Goal: Task Accomplishment & Management: Manage account settings

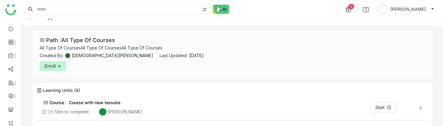
scroll to position [10, 0]
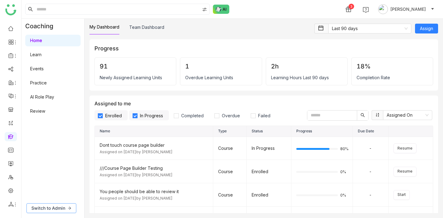
click at [56, 205] on span "Switch to Admin" at bounding box center [48, 208] width 34 height 7
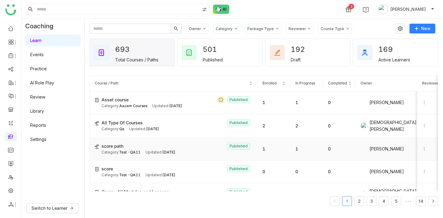
click at [425, 148] on icon at bounding box center [424, 149] width 4 height 4
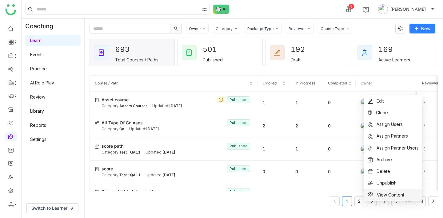
click at [384, 192] on span "View Content" at bounding box center [390, 194] width 27 height 5
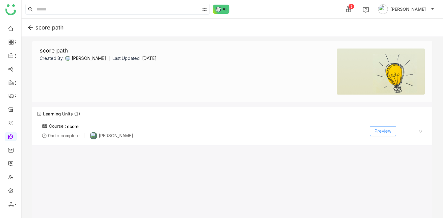
click at [393, 132] on button "Preview" at bounding box center [383, 131] width 26 height 10
click at [389, 132] on span "Preview" at bounding box center [383, 131] width 17 height 7
click at [30, 27] on icon at bounding box center [31, 28] width 6 height 6
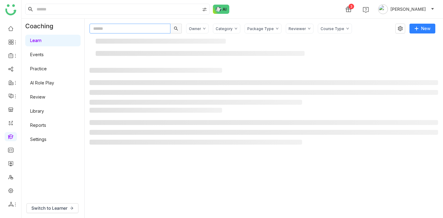
click at [126, 27] on input "text" at bounding box center [129, 29] width 81 height 10
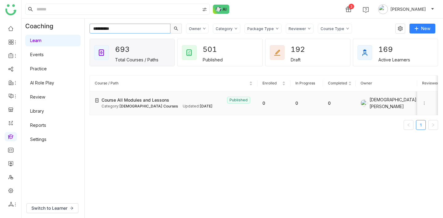
type input "**********"
click at [426, 104] on icon at bounding box center [424, 103] width 4 height 4
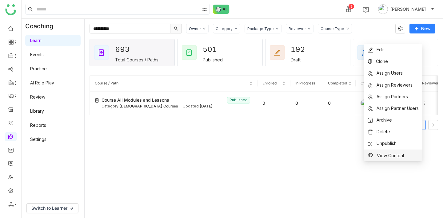
click at [409, 155] on li "View Content" at bounding box center [392, 156] width 59 height 12
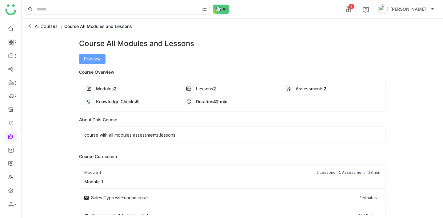
click at [96, 61] on span "Preview" at bounding box center [92, 59] width 17 height 7
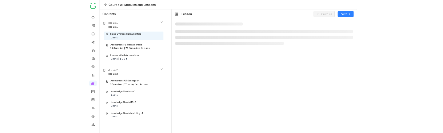
scroll to position [21, 0]
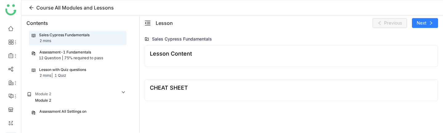
click at [94, 58] on div "75% required to pass" at bounding box center [83, 58] width 39 height 6
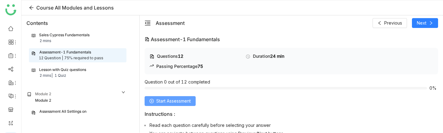
click at [155, 103] on button "Start Assessment" at bounding box center [170, 101] width 51 height 10
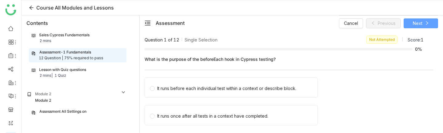
click at [417, 25] on span "Next" at bounding box center [418, 23] width 10 height 7
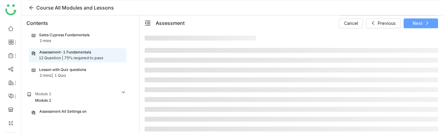
click at [417, 25] on span "Next" at bounding box center [418, 23] width 10 height 7
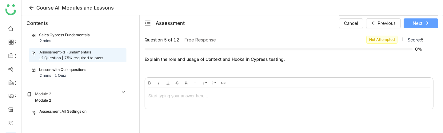
click at [417, 25] on span "Next" at bounding box center [418, 23] width 10 height 7
click at [430, 20] on button "Next" at bounding box center [420, 23] width 34 height 10
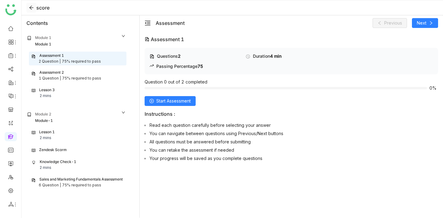
click at [33, 6] on icon at bounding box center [31, 7] width 5 height 5
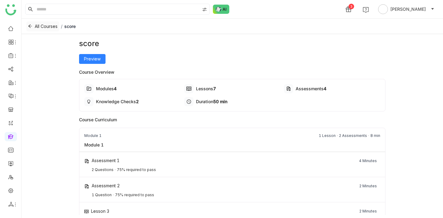
click at [31, 26] on icon at bounding box center [30, 26] width 4 height 3
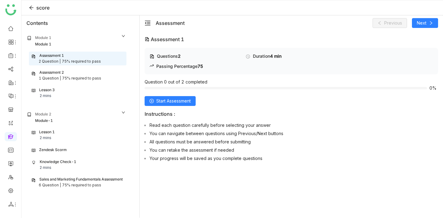
scroll to position [21, 0]
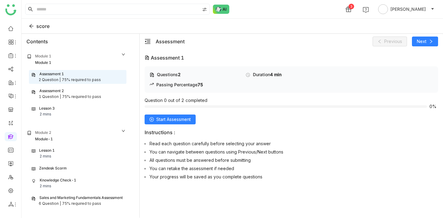
scroll to position [21, 0]
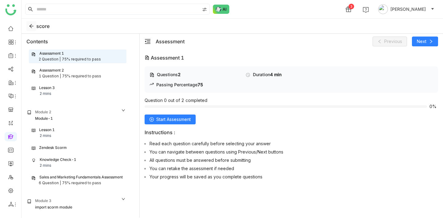
click at [29, 25] on icon at bounding box center [31, 26] width 5 height 5
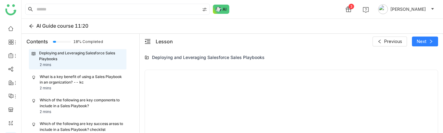
scroll to position [878, 0]
click at [426, 75] on icon at bounding box center [426, 74] width 4 height 4
click at [426, 75] on icon at bounding box center [427, 74] width 4 height 3
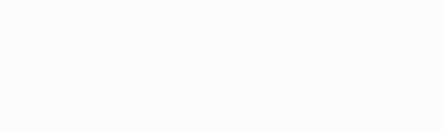
click at [410, 104] on body "Application Update Required We've recently updated our application and it looks…" at bounding box center [221, 66] width 443 height 133
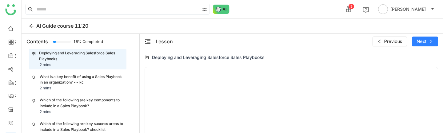
scroll to position [873, 0]
click at [426, 81] on icon at bounding box center [427, 79] width 4 height 3
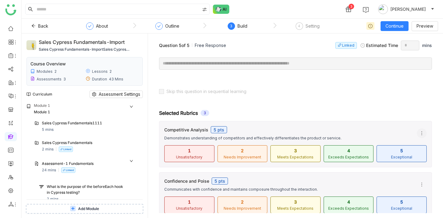
click at [424, 133] on span at bounding box center [421, 133] width 9 height 5
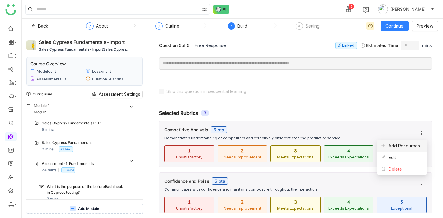
click at [419, 144] on span "Add Resources" at bounding box center [400, 146] width 39 height 7
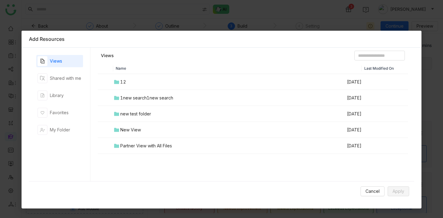
click at [367, 198] on div "Cancel Apply" at bounding box center [221, 191] width 385 height 20
click at [374, 194] on span "Cancel" at bounding box center [372, 191] width 14 height 7
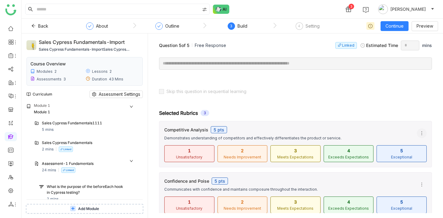
click at [422, 134] on icon at bounding box center [421, 133] width 5 height 5
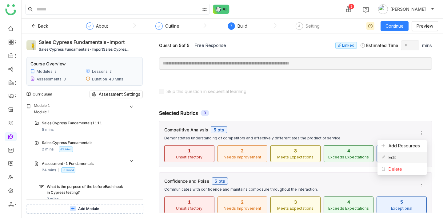
click at [405, 155] on li "Edit" at bounding box center [401, 158] width 49 height 12
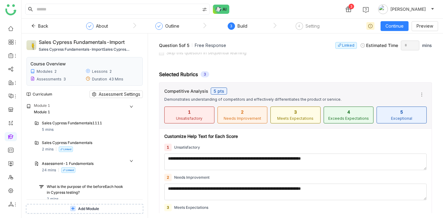
scroll to position [37, 0]
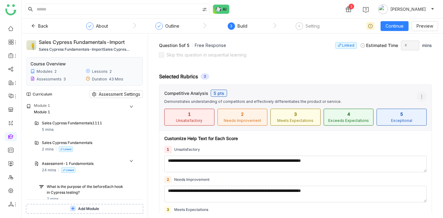
click at [423, 96] on icon at bounding box center [421, 96] width 5 height 5
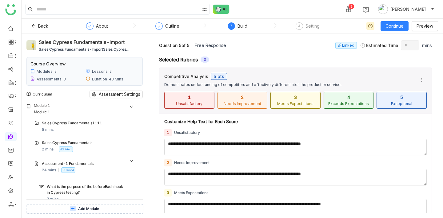
scroll to position [46, 0]
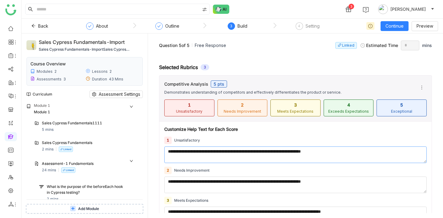
click at [299, 154] on textarea "**********" at bounding box center [295, 155] width 262 height 17
click at [346, 154] on textarea "**********" at bounding box center [295, 155] width 262 height 17
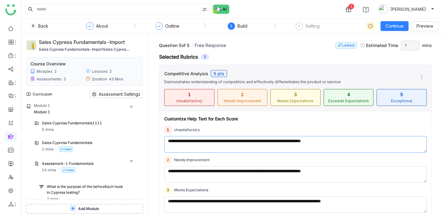
scroll to position [46, 0]
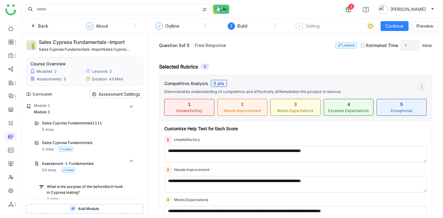
click at [424, 83] on button at bounding box center [422, 87] width 10 height 10
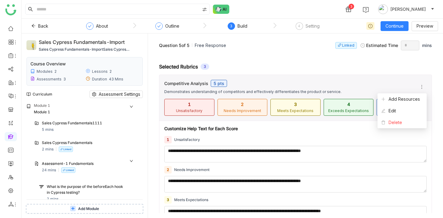
click at [395, 81] on div "Competitive Analysis 5 pts" at bounding box center [288, 83] width 248 height 7
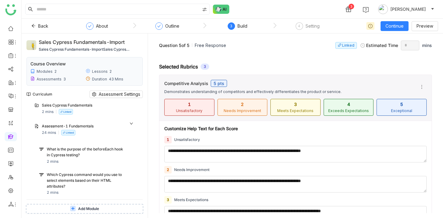
scroll to position [39, 0]
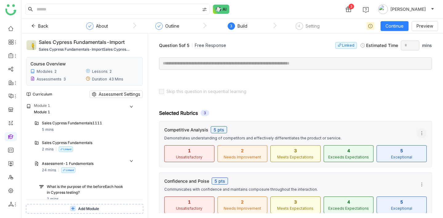
click at [422, 135] on icon at bounding box center [421, 133] width 5 height 5
click at [401, 129] on div "Competitive Analysis 5 pts" at bounding box center [288, 129] width 248 height 7
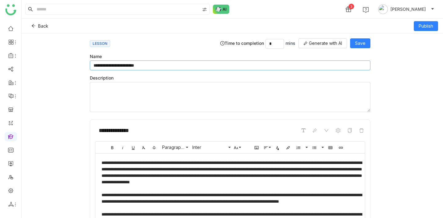
click at [254, 64] on input "**********" at bounding box center [230, 66] width 280 height 10
type input "**********"
click at [370, 41] on button "Save" at bounding box center [360, 43] width 20 height 10
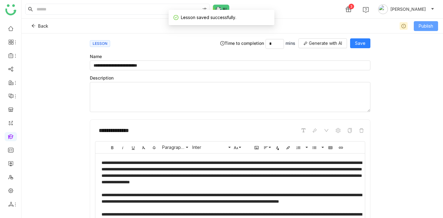
click at [426, 26] on span "Publish" at bounding box center [425, 26] width 14 height 7
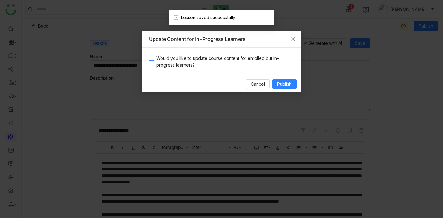
click at [265, 59] on span "Would you like to update course content for enrolled but in-progress learners?" at bounding box center [224, 62] width 140 height 14
click at [285, 84] on span "Publish" at bounding box center [284, 84] width 14 height 7
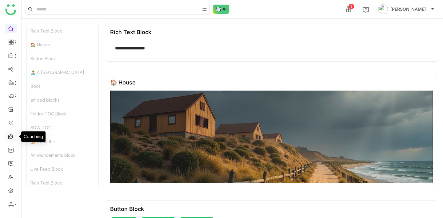
click at [10, 139] on link at bounding box center [11, 136] width 6 height 5
click at [10, 137] on link at bounding box center [11, 136] width 6 height 5
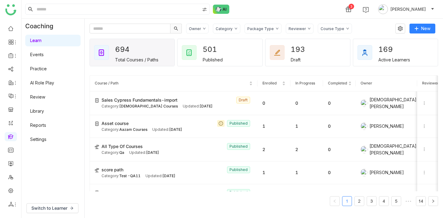
click at [44, 111] on link "Library" at bounding box center [37, 111] width 14 height 5
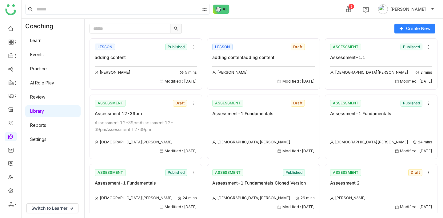
click at [42, 43] on link "Learn" at bounding box center [35, 40] width 11 height 5
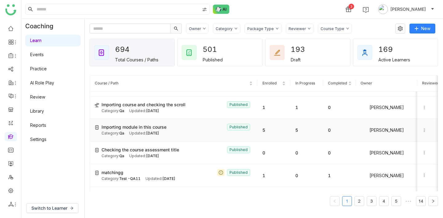
scroll to position [248, 0]
click at [127, 165] on td "matchingg Published Category: Test -QA11 Updated: Sep 05, 2025" at bounding box center [174, 175] width 168 height 23
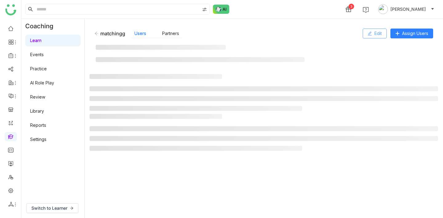
click at [377, 34] on span "Edit" at bounding box center [377, 33] width 7 height 7
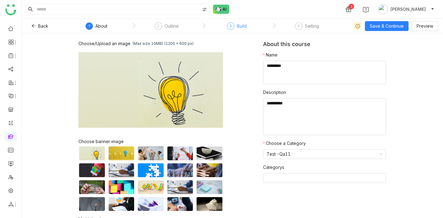
click at [235, 27] on div "3 Build" at bounding box center [237, 27] width 20 height 11
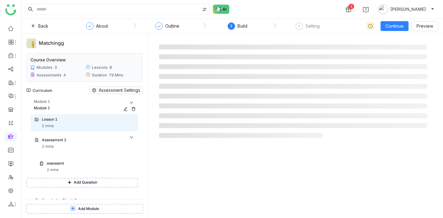
click at [114, 104] on div "Module 1" at bounding box center [86, 102] width 104 height 6
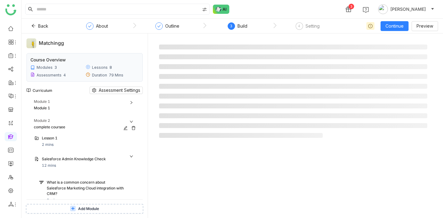
click at [103, 125] on div "complete coursee" at bounding box center [80, 128] width 92 height 6
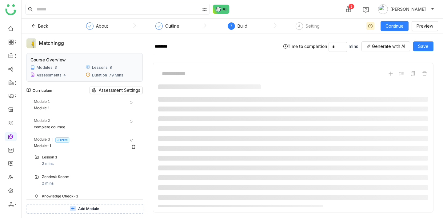
click at [100, 138] on div "Module 3 Linked" at bounding box center [86, 140] width 104 height 6
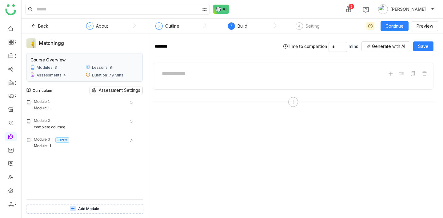
click at [93, 205] on button "Add Module" at bounding box center [84, 209] width 117 height 10
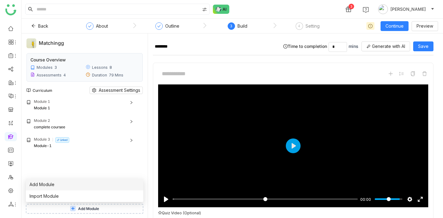
click at [92, 189] on li "Add Module" at bounding box center [84, 185] width 117 height 12
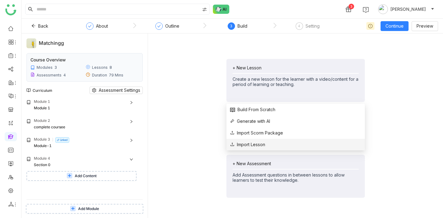
click at [263, 141] on li "Import Lesson" at bounding box center [295, 145] width 138 height 12
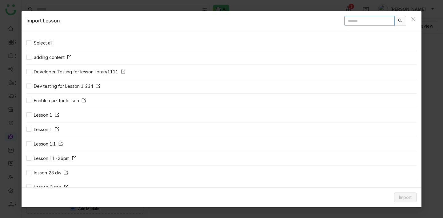
click at [361, 20] on input "text" at bounding box center [369, 21] width 50 height 10
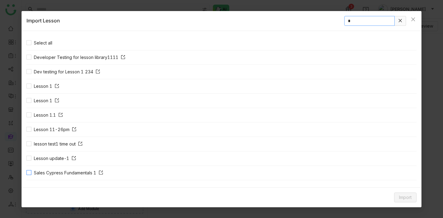
type input "*"
click at [43, 175] on span "Sales Cypress Fundamentals 1" at bounding box center [68, 173] width 74 height 7
click at [399, 199] on span "Import" at bounding box center [405, 197] width 13 height 7
click at [399, 177] on li "Template" at bounding box center [400, 174] width 31 height 12
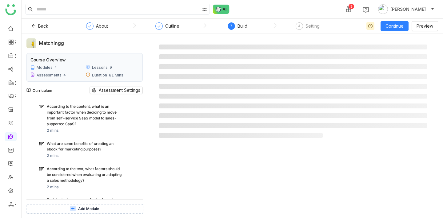
scroll to position [1211, 0]
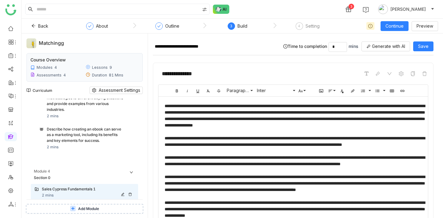
click at [54, 187] on div "Sales Cypress Fundamentals 1 2 mins" at bounding box center [88, 193] width 93 height 12
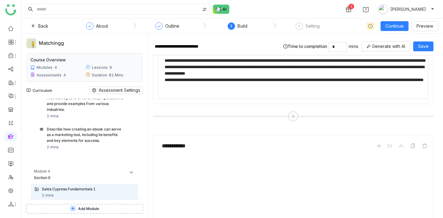
scroll to position [0, 0]
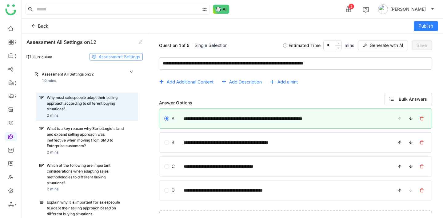
click at [113, 57] on span "Assessment Settings" at bounding box center [120, 57] width 42 height 7
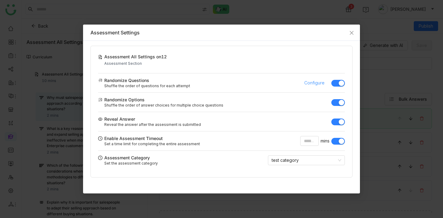
click at [315, 85] on span "Configure" at bounding box center [314, 83] width 20 height 7
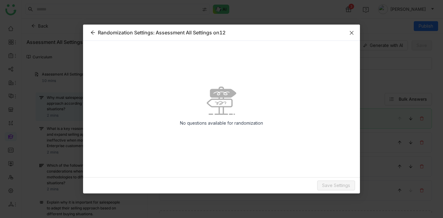
click at [353, 32] on icon "Close" at bounding box center [351, 32] width 5 height 5
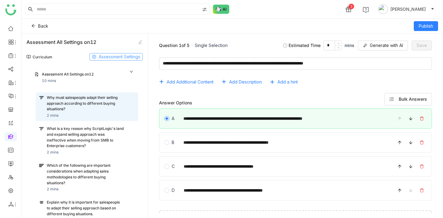
click at [117, 55] on span "Assessment Settings" at bounding box center [120, 57] width 42 height 7
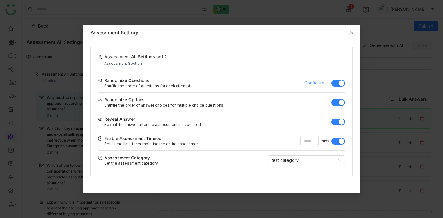
click at [316, 81] on span "Configure" at bounding box center [314, 83] width 20 height 7
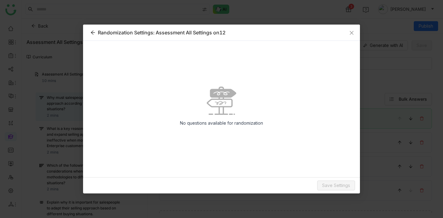
click at [93, 34] on icon at bounding box center [92, 32] width 5 height 5
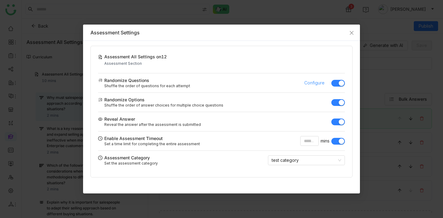
click at [320, 83] on span "Configure" at bounding box center [314, 83] width 20 height 7
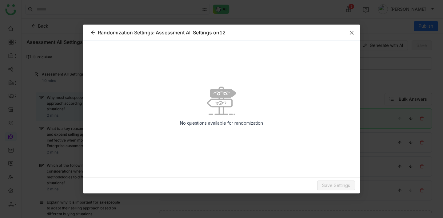
click at [353, 31] on icon "Close" at bounding box center [351, 32] width 5 height 5
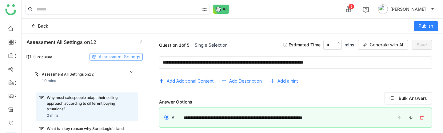
click at [99, 55] on span "Assessment Settings" at bounding box center [120, 57] width 42 height 7
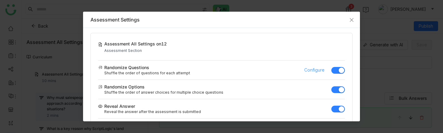
click at [316, 70] on span "Configure" at bounding box center [314, 70] width 20 height 7
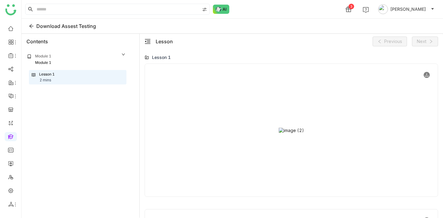
click at [426, 74] on icon at bounding box center [426, 75] width 4 height 4
click at [426, 136] on icon at bounding box center [426, 135] width 4 height 4
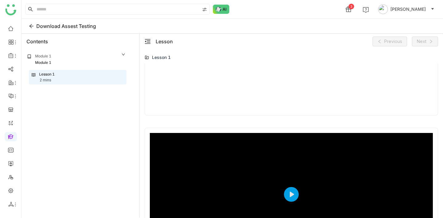
scroll to position [268, 0]
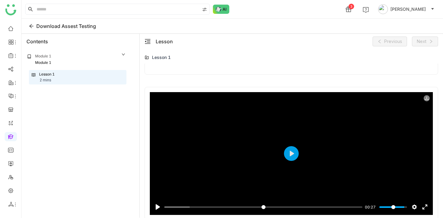
click at [426, 99] on icon at bounding box center [426, 98] width 4 height 4
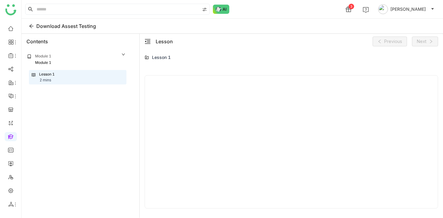
scroll to position [418, 0]
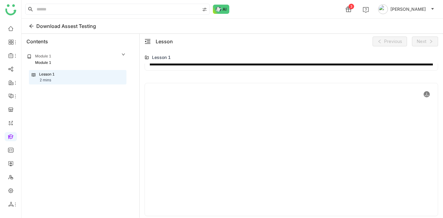
click at [425, 95] on icon at bounding box center [426, 94] width 4 height 4
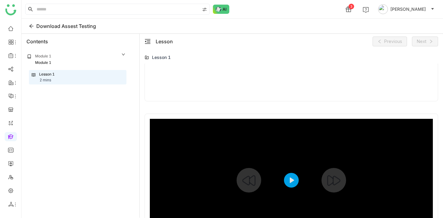
scroll to position [0, 0]
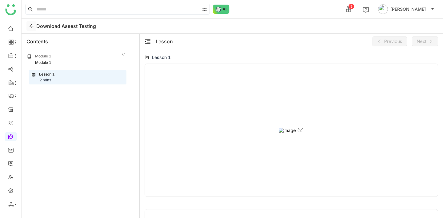
click at [32, 25] on icon at bounding box center [31, 26] width 5 height 5
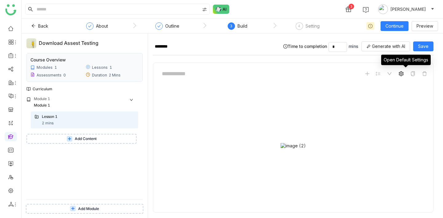
click at [403, 73] on icon at bounding box center [400, 73] width 5 height 5
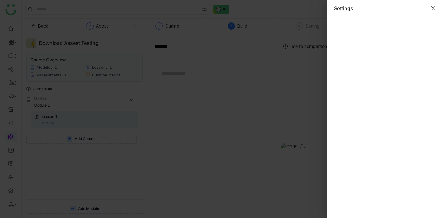
click at [433, 7] on icon "Close" at bounding box center [432, 8] width 5 height 5
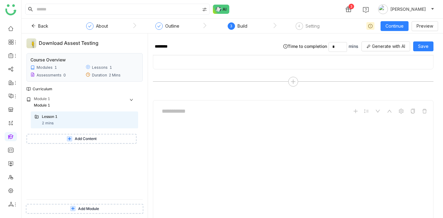
scroll to position [144, 0]
click at [111, 141] on button "Add Content" at bounding box center [81, 139] width 110 height 10
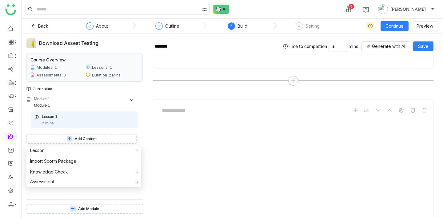
click at [104, 196] on div "Module 1 Module 1 Lesson 1 2 mins Add Content" at bounding box center [84, 147] width 116 height 103
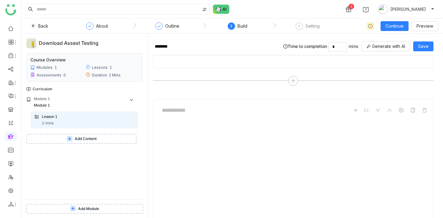
click at [102, 208] on button "Add Module" at bounding box center [84, 209] width 117 height 10
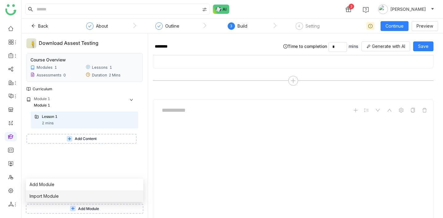
click at [102, 196] on li "Import Module" at bounding box center [84, 197] width 117 height 12
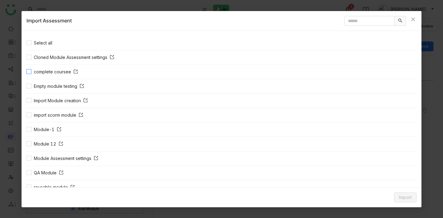
click at [61, 69] on span "complete coursee" at bounding box center [55, 72] width 49 height 7
click at [401, 194] on span "Import" at bounding box center [405, 197] width 13 height 7
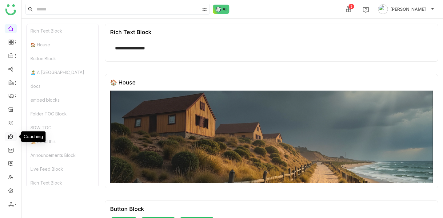
click at [10, 137] on link at bounding box center [11, 136] width 6 height 5
